Goal: Task Accomplishment & Management: Use online tool/utility

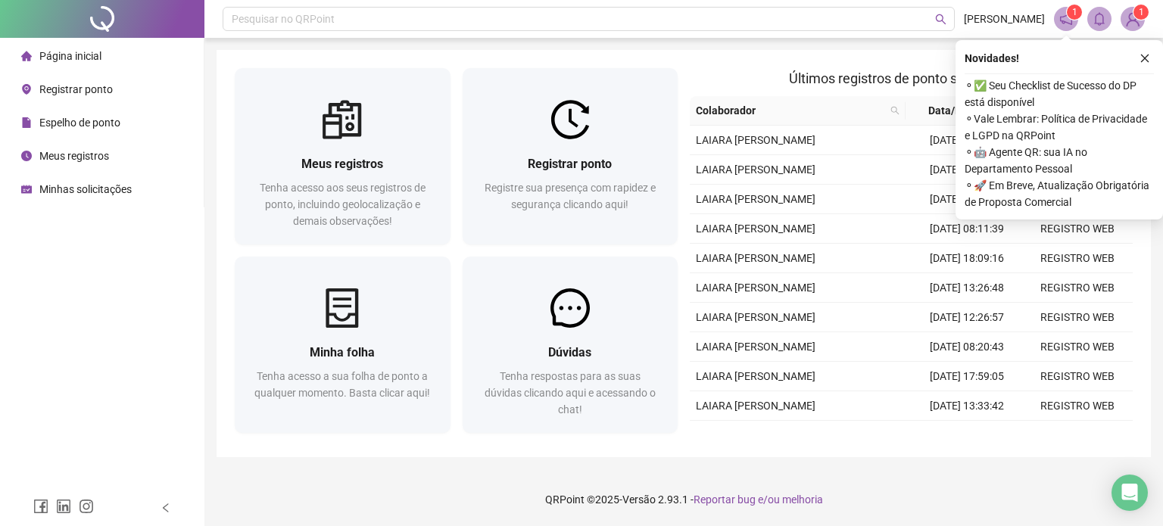
click at [79, 96] on div "Registrar ponto" at bounding box center [67, 89] width 92 height 30
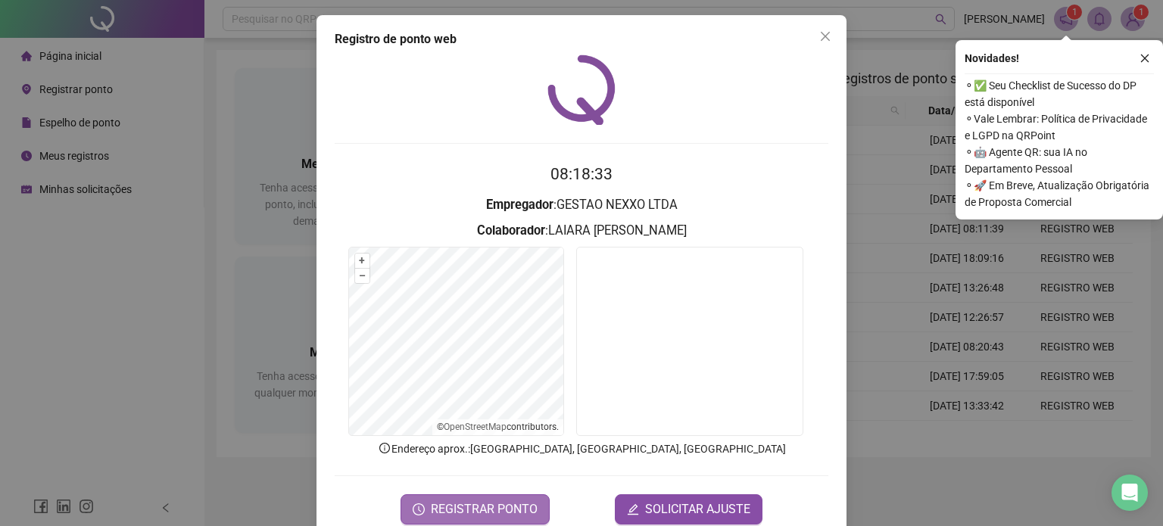
click at [492, 502] on span "REGISTRAR PONTO" at bounding box center [484, 509] width 107 height 18
